Goal: Information Seeking & Learning: Learn about a topic

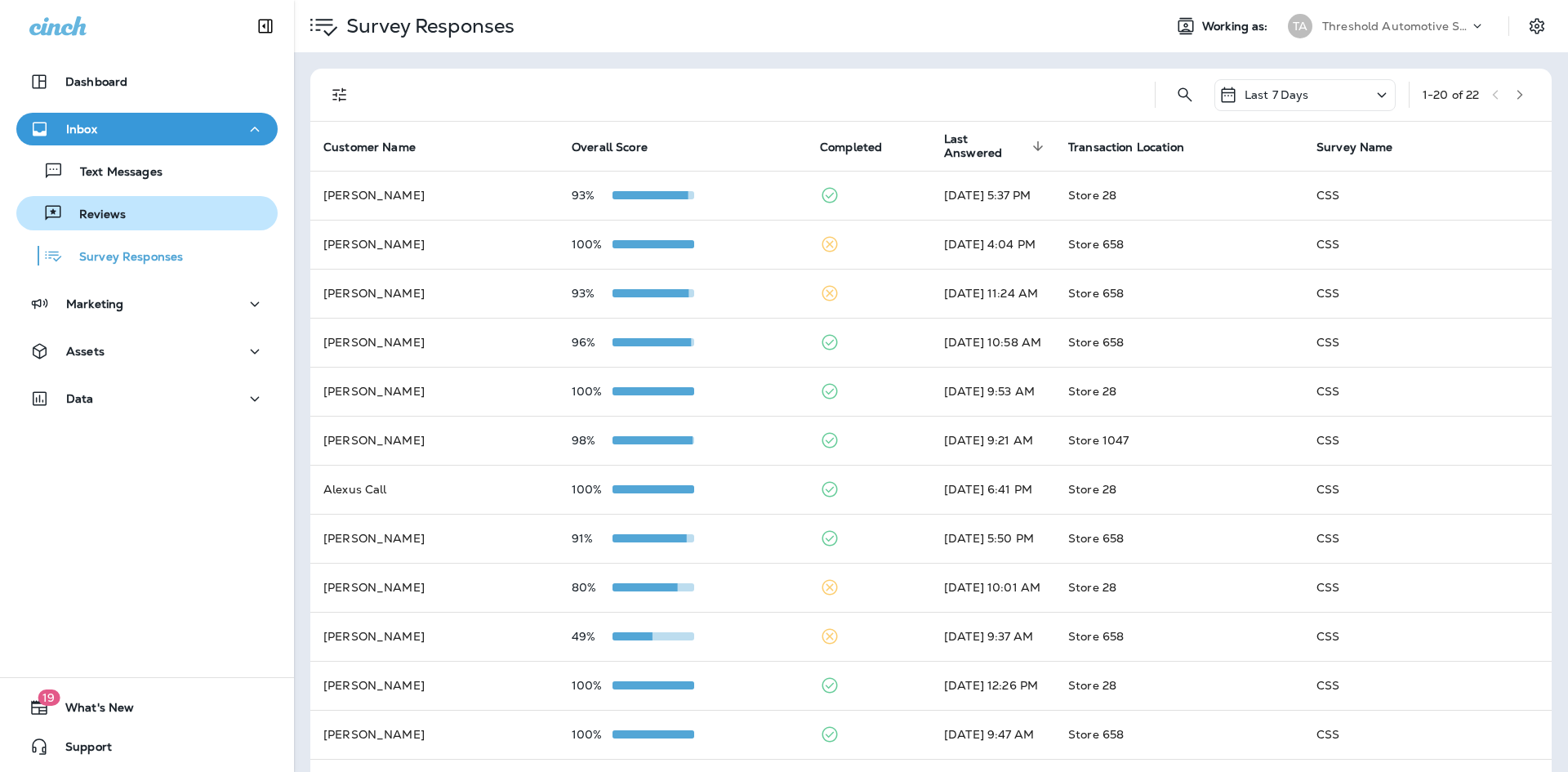
click at [116, 207] on p "Reviews" at bounding box center [94, 215] width 63 height 15
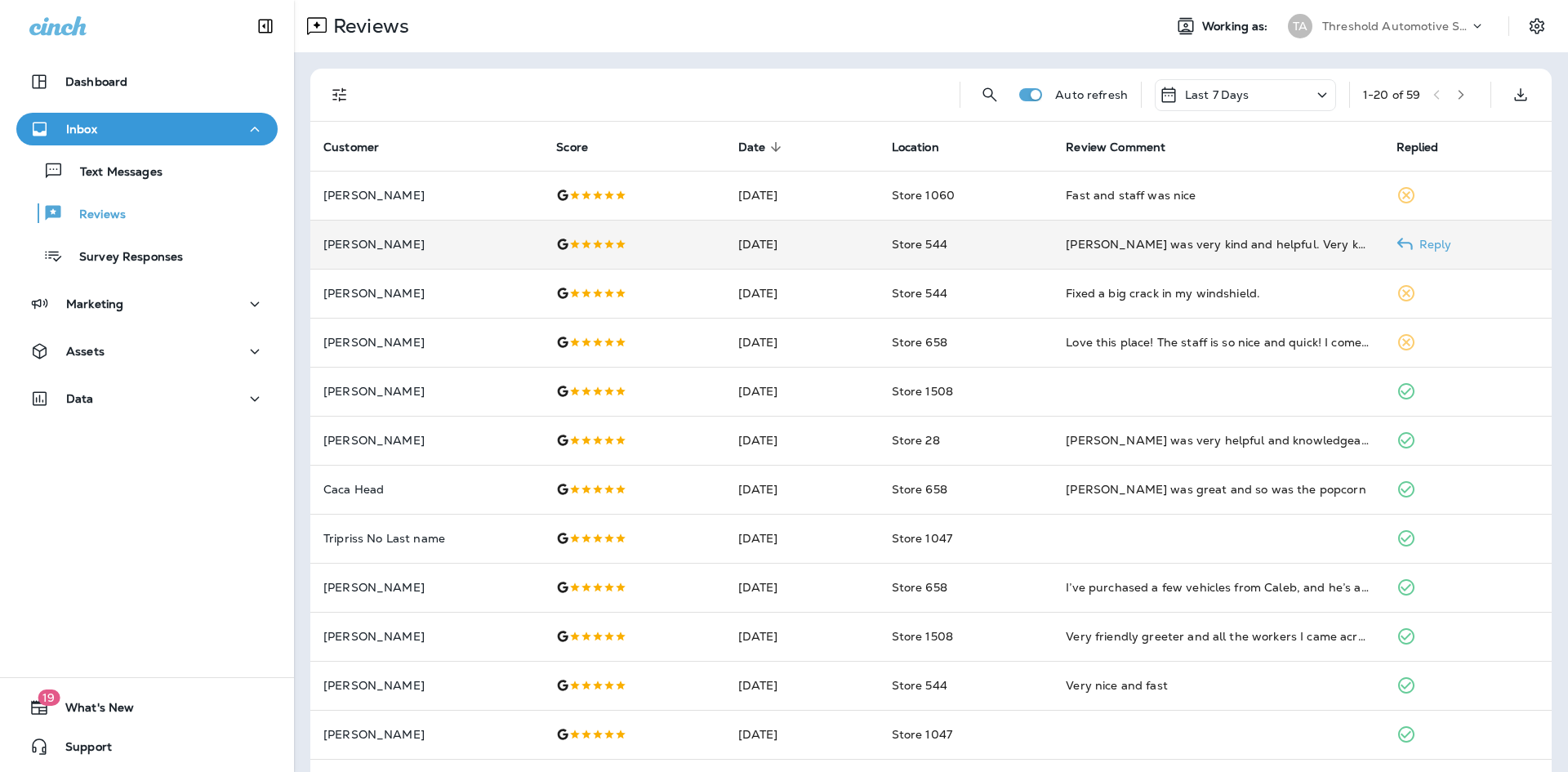
click at [353, 244] on p "[PERSON_NAME]" at bounding box center [426, 244] width 206 height 13
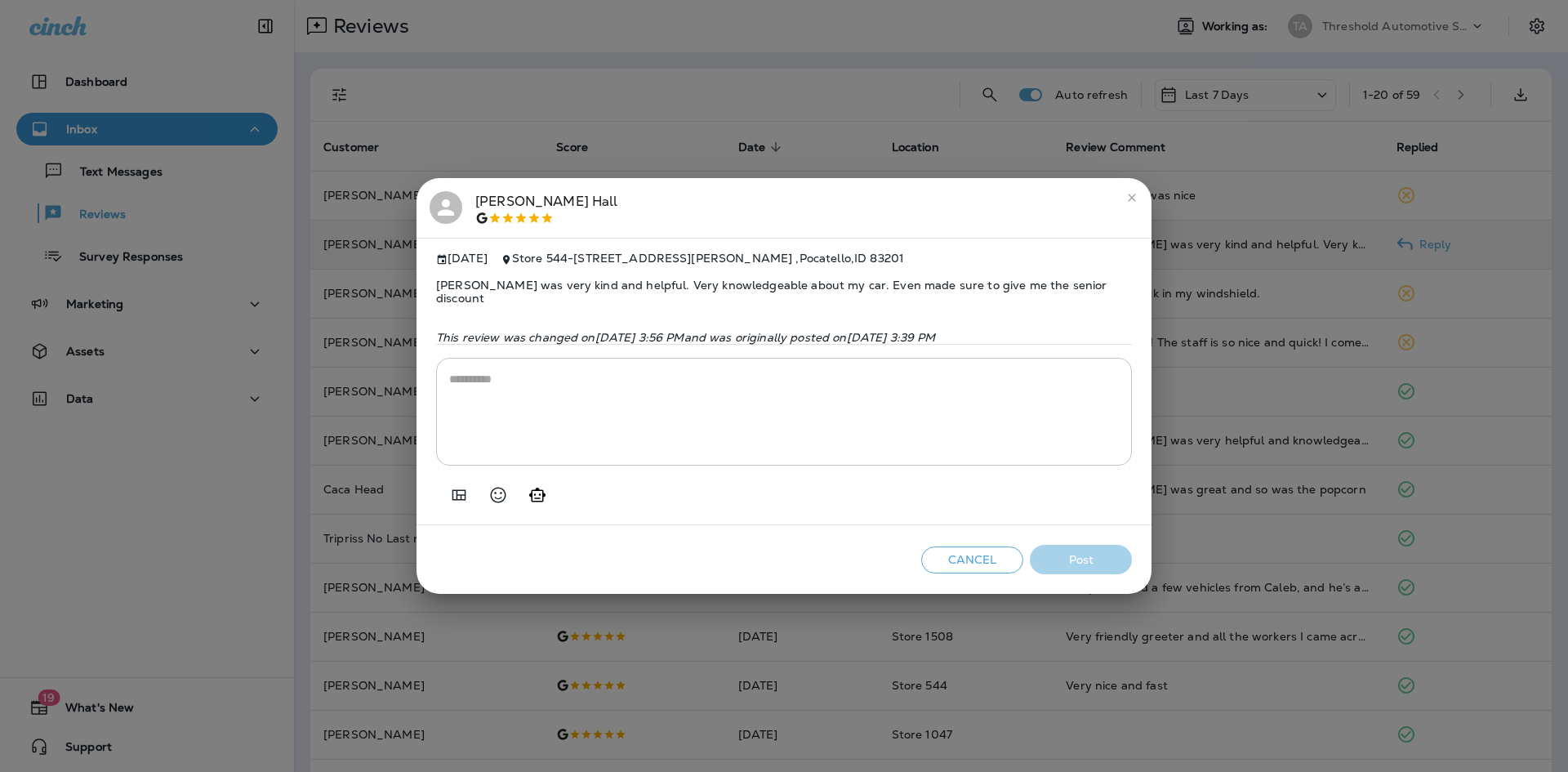
click at [482, 196] on div "[PERSON_NAME]" at bounding box center [547, 208] width 143 height 34
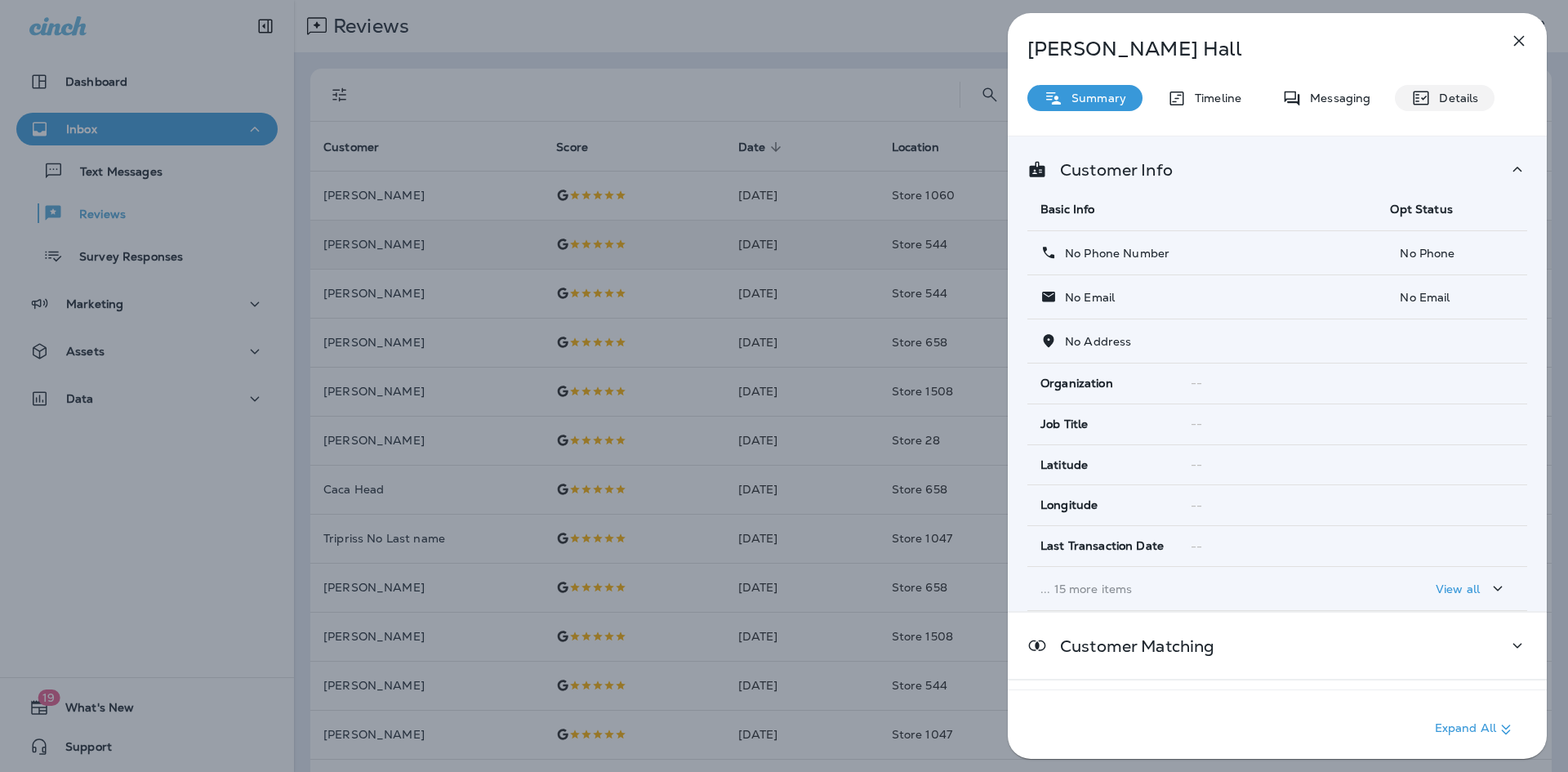
click at [1436, 90] on div "Details" at bounding box center [1445, 98] width 100 height 26
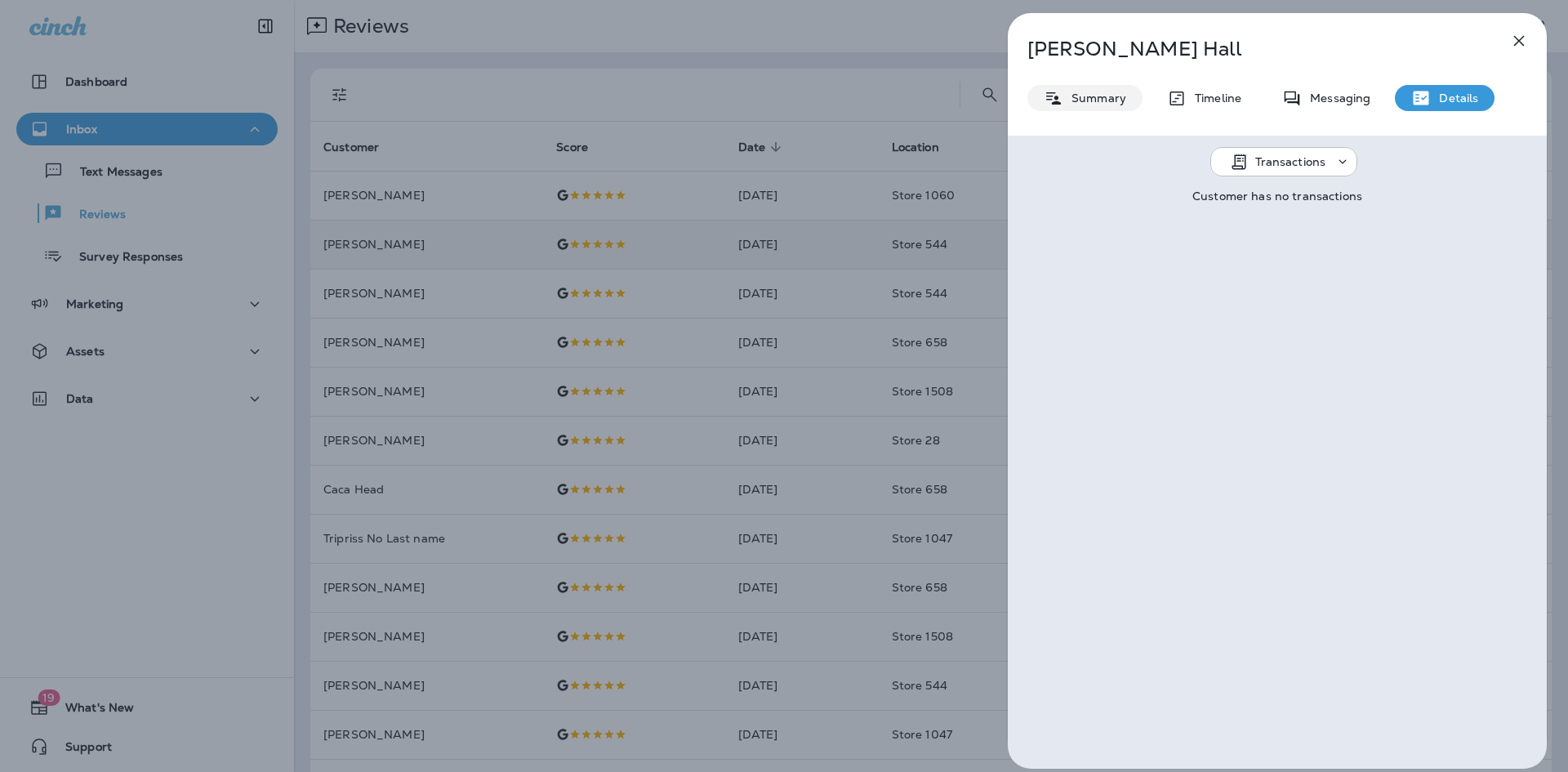
click at [1098, 98] on p "Summary" at bounding box center [1094, 98] width 63 height 13
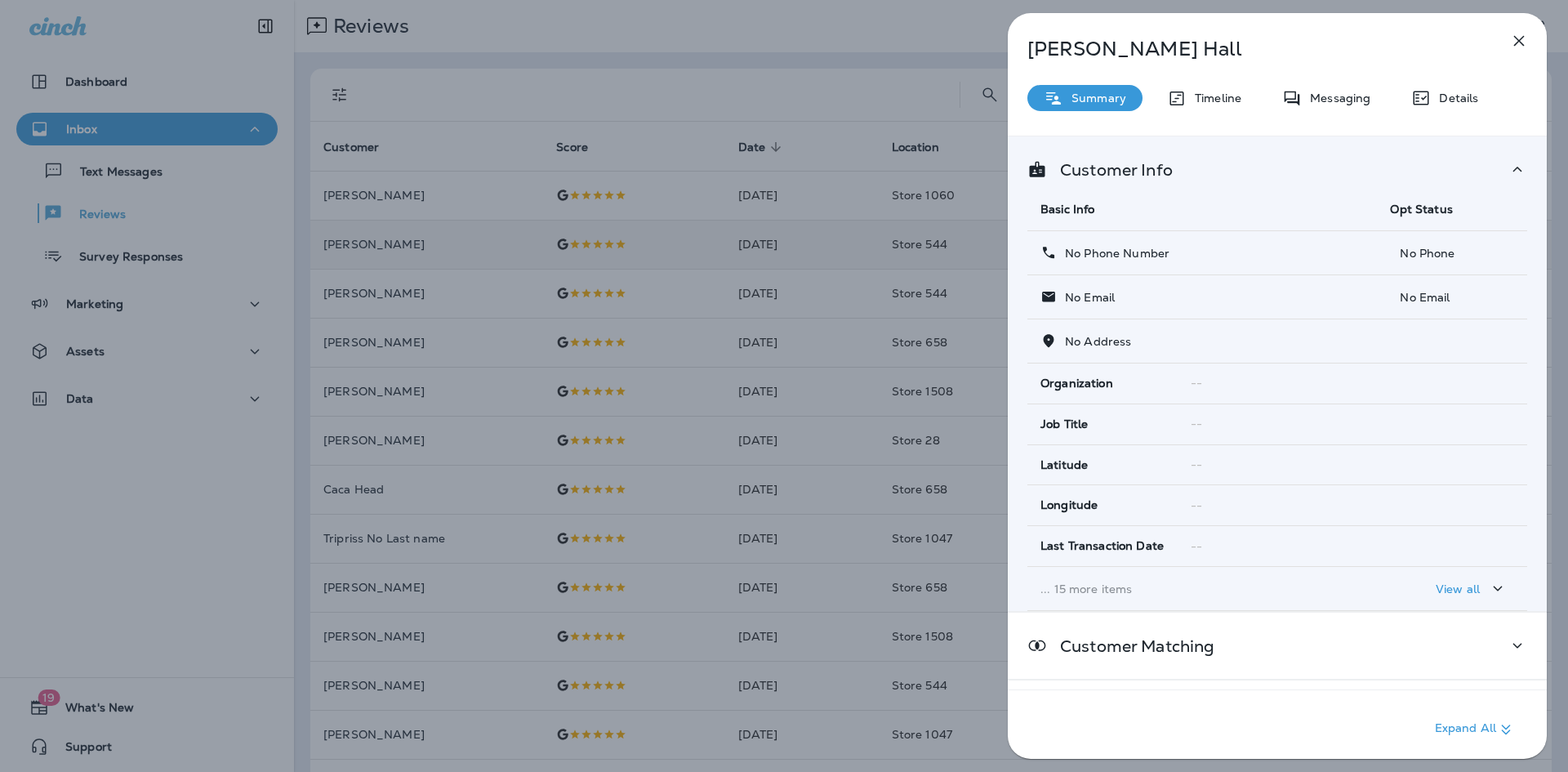
click at [1520, 34] on icon "button" at bounding box center [1518, 41] width 20 height 20
